Goal: Task Accomplishment & Management: Manage account settings

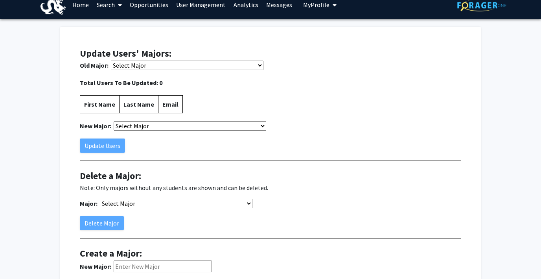
scroll to position [13, 0]
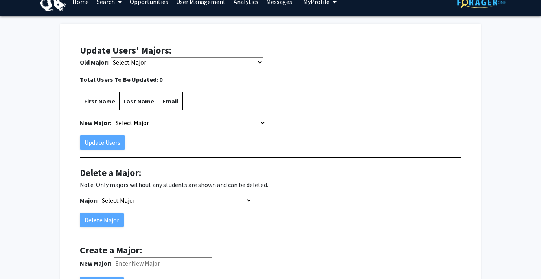
click at [142, 64] on select "Select Major (MajorID: 760) Accounting (MajorID: 408) Adv Medical Billing & Cod…" at bounding box center [187, 61] width 153 height 9
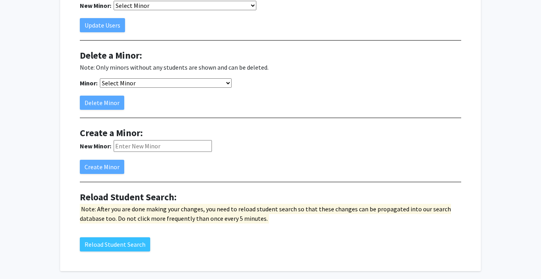
scroll to position [396, 0]
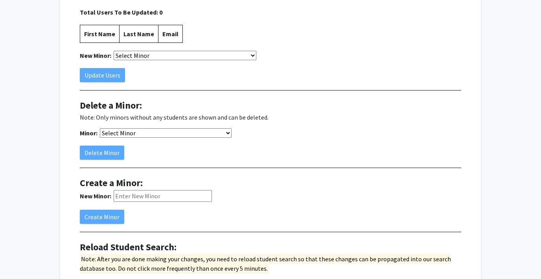
scroll to position [355, 0]
